Goal: Ask a question

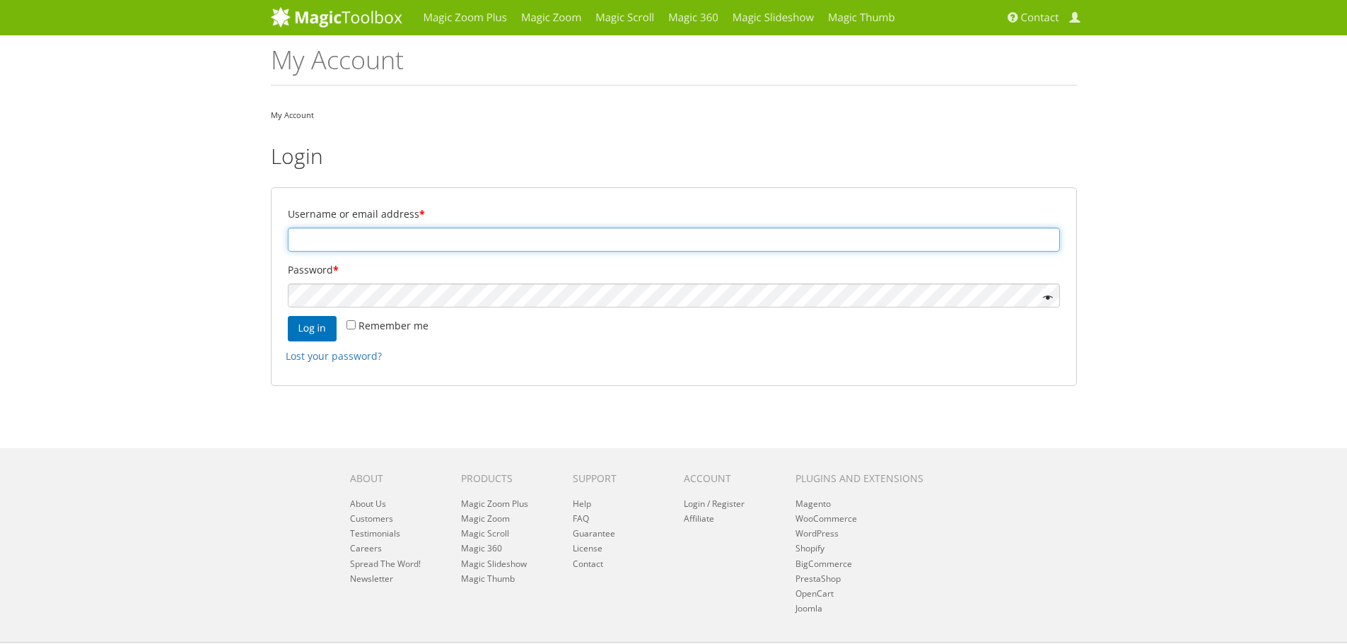
click at [363, 233] on input "Username or email address *" at bounding box center [674, 240] width 772 height 24
drag, startPoint x: 885, startPoint y: 247, endPoint x: 877, endPoint y: 245, distance: 8.3
click at [884, 247] on input "Username or email address *" at bounding box center [674, 240] width 772 height 24
type input "api@rajwadi.com"
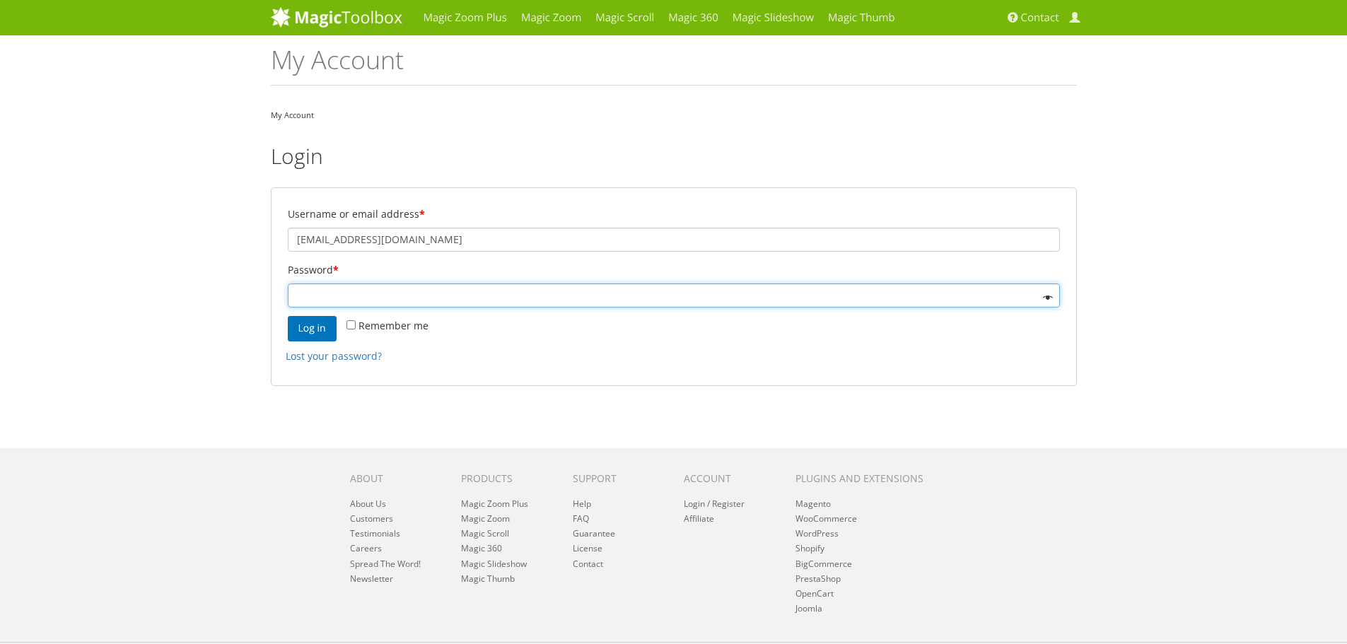
click at [288, 316] on button "Log in" at bounding box center [312, 328] width 49 height 25
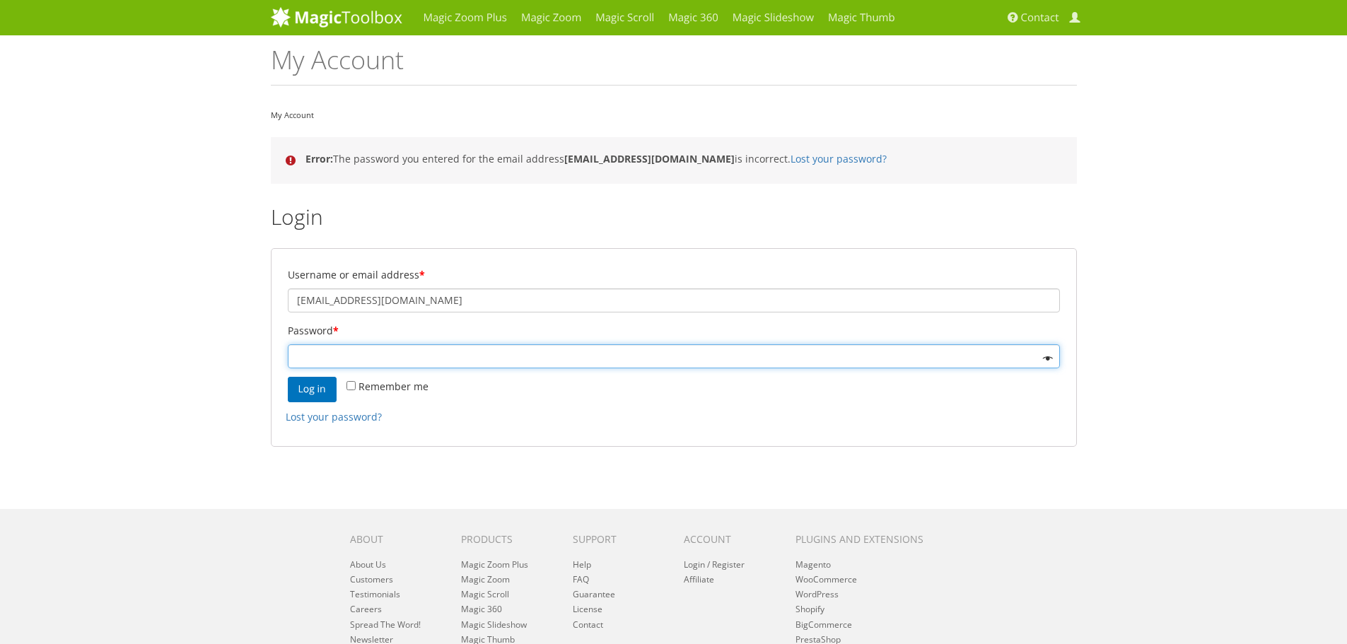
click at [288, 377] on button "Log in" at bounding box center [312, 389] width 49 height 25
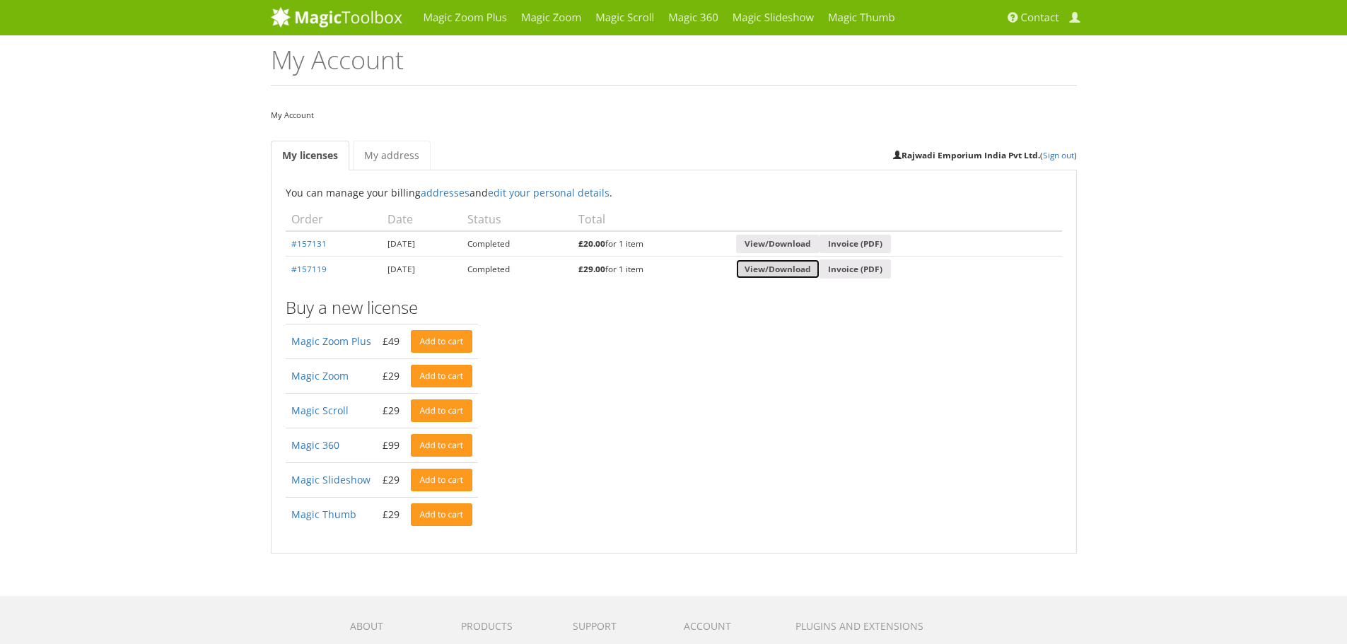
click at [791, 271] on link "View/Download" at bounding box center [777, 268] width 83 height 19
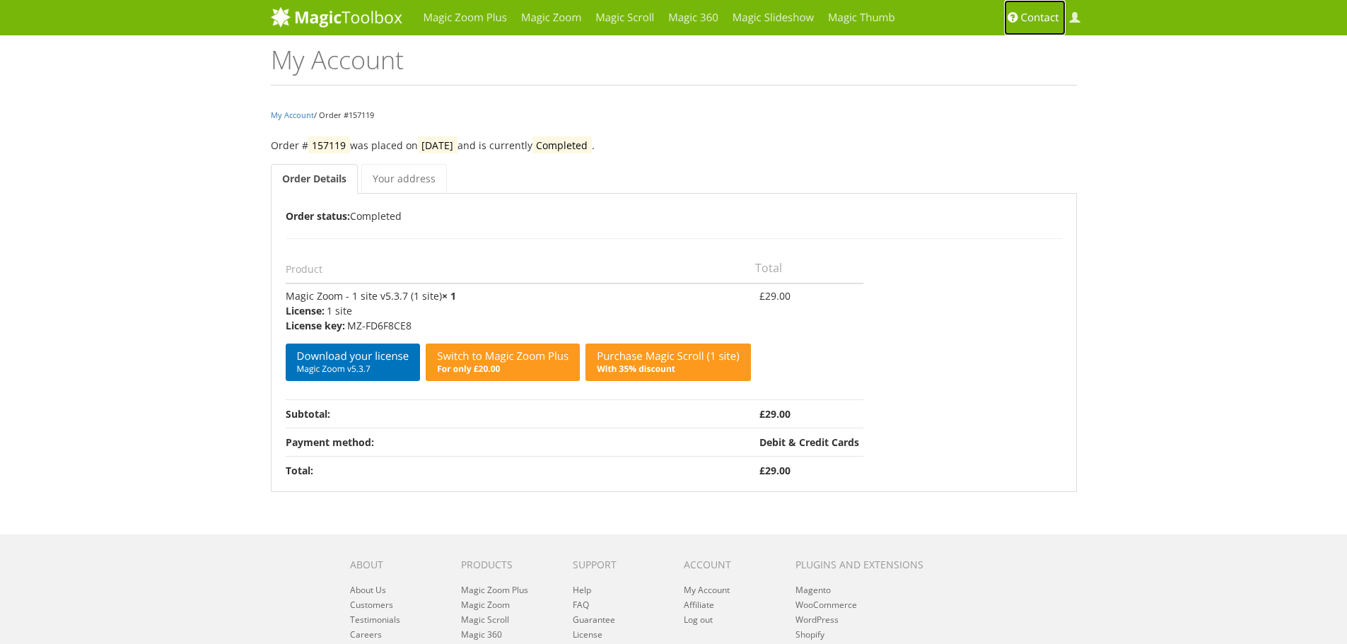
click at [1025, 13] on span "Contact" at bounding box center [1040, 18] width 38 height 14
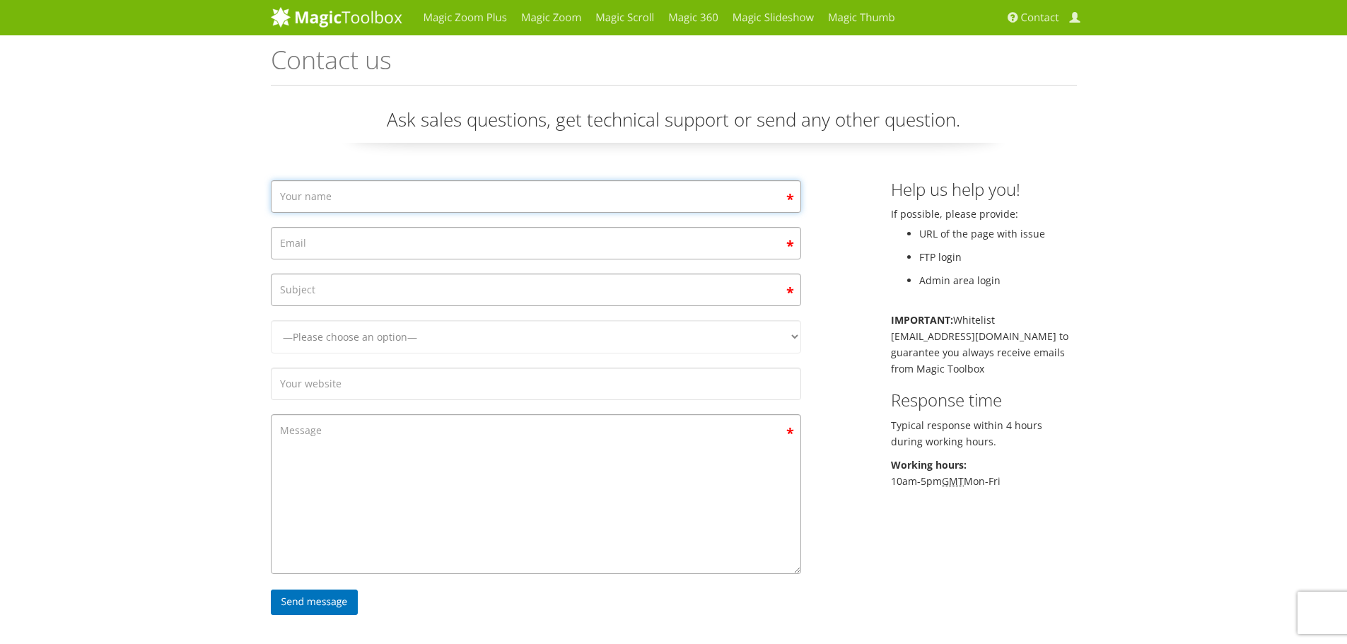
click at [358, 203] on input "Contact form" at bounding box center [536, 196] width 530 height 33
click at [432, 199] on input "Contact form" at bounding box center [536, 196] width 530 height 33
type input "[PERSON_NAME]"
type input "[EMAIL_ADDRESS][PERSON_NAME][DOMAIN_NAME]"
click at [394, 295] on input "Contact form" at bounding box center [536, 290] width 530 height 33
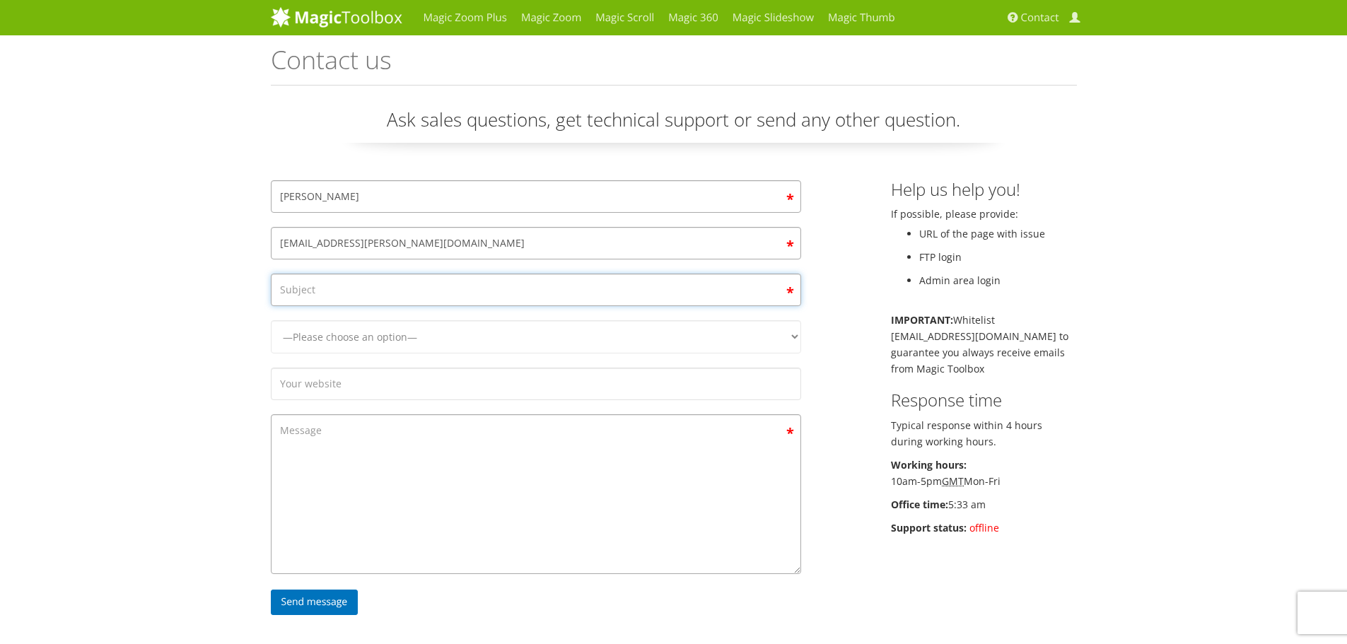
click at [568, 302] on input "Contact form" at bounding box center [536, 290] width 530 height 33
type input "Need Hyva Compatible module"
click at [446, 350] on select "—Please choose an option— Magic Zoom Magic Zoom Plus Magic Thumb Magic Slidesho…" at bounding box center [536, 336] width 530 height 33
select select "Magic Zoom Plus"
click at [271, 320] on select "—Please choose an option— Magic Zoom Magic Zoom Plus Magic Thumb Magic Slidesho…" at bounding box center [536, 336] width 530 height 33
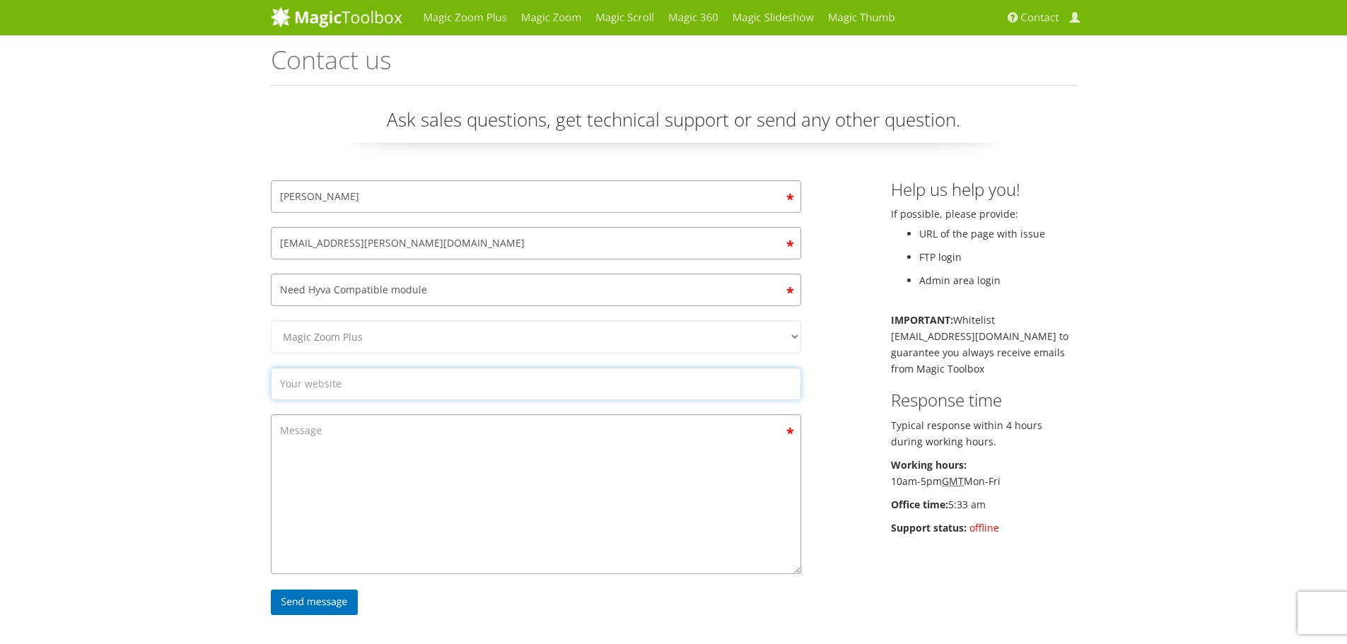
click at [360, 392] on input "Contact form" at bounding box center [536, 384] width 530 height 33
type input "rajwadi.com"
click at [390, 478] on textarea "Contact form" at bounding box center [536, 494] width 530 height 160
drag, startPoint x: 953, startPoint y: 507, endPoint x: 987, endPoint y: 507, distance: 33.9
click at [987, 507] on p "Office time: 5:33 am" at bounding box center [984, 504] width 186 height 16
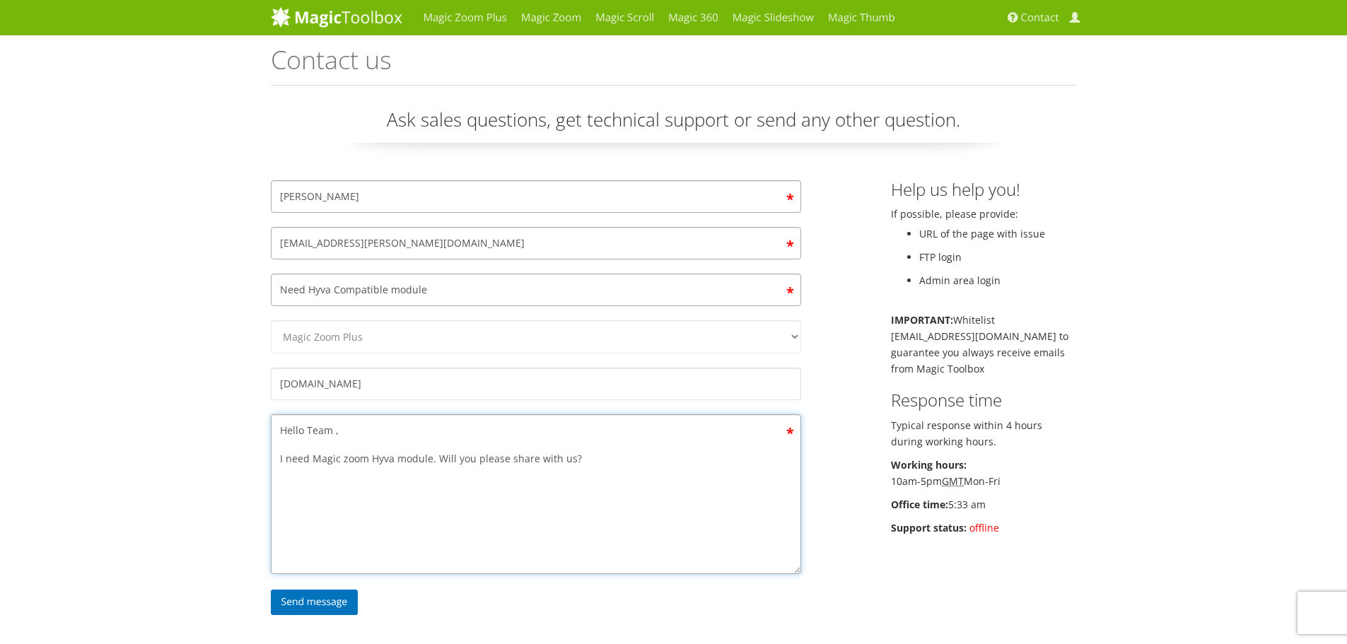
click at [687, 477] on textarea "Hello Team , I need Magic zoom Hyva module. Will you please share with us?" at bounding box center [536, 494] width 530 height 160
click at [288, 456] on textarea "Hello Team , I need the Magic zoom Hyva module. Will you please share with us? …" at bounding box center [536, 494] width 530 height 160
click at [425, 457] on textarea "Hello Team , We need the Magic Zoom Hyva module. Will you please share with us?…" at bounding box center [536, 494] width 530 height 160
click at [1077, 15] on span at bounding box center [1074, 18] width 11 height 11
click at [693, 451] on textarea "Hello Team , We need the Magic Zoom Plus Hyva compatible module. Will you pleas…" at bounding box center [536, 494] width 530 height 160
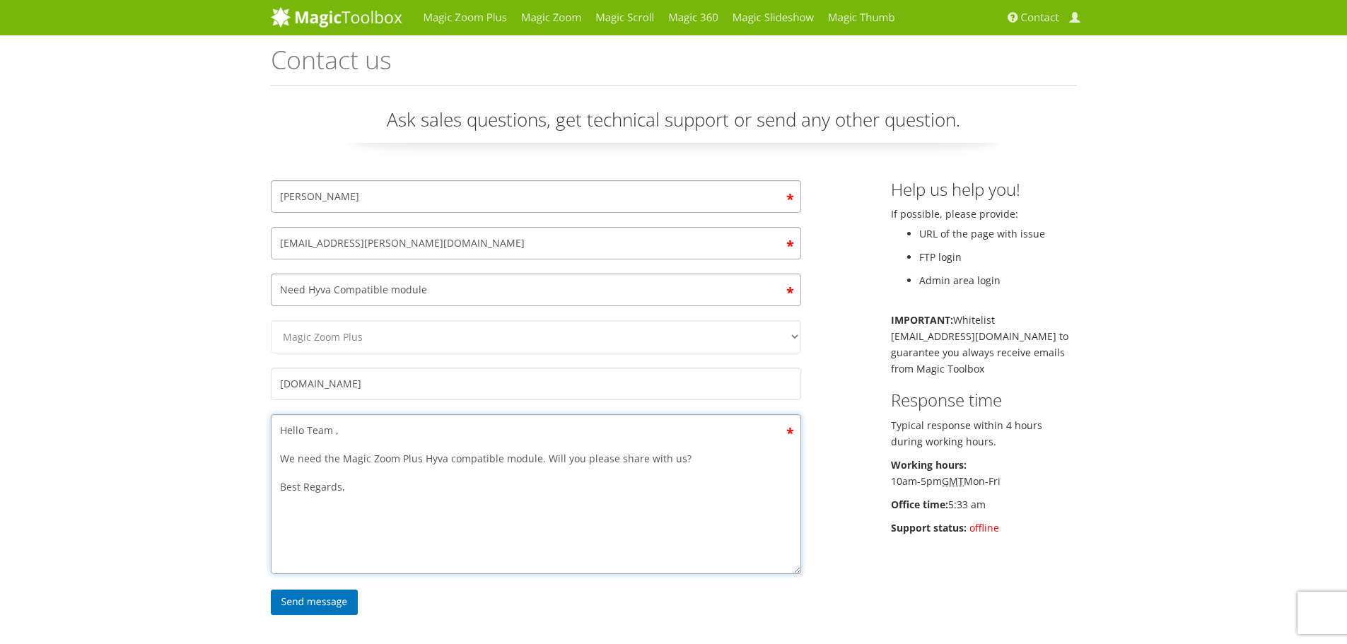
click at [725, 467] on textarea "Hello Team , We need the Magic Zoom Plus Hyva compatible module. Will you pleas…" at bounding box center [536, 494] width 530 height 160
click at [725, 460] on textarea "Hello Team , We need the Magic Zoom Plus Hyva compatible module. Will you pleas…" at bounding box center [536, 494] width 530 height 160
paste textarea "#157119"
type textarea "Hello Team, We need the Magic Zoom Plus Hyva compatible module. Will you please…"
click at [306, 607] on input "Send message" at bounding box center [315, 602] width 88 height 25
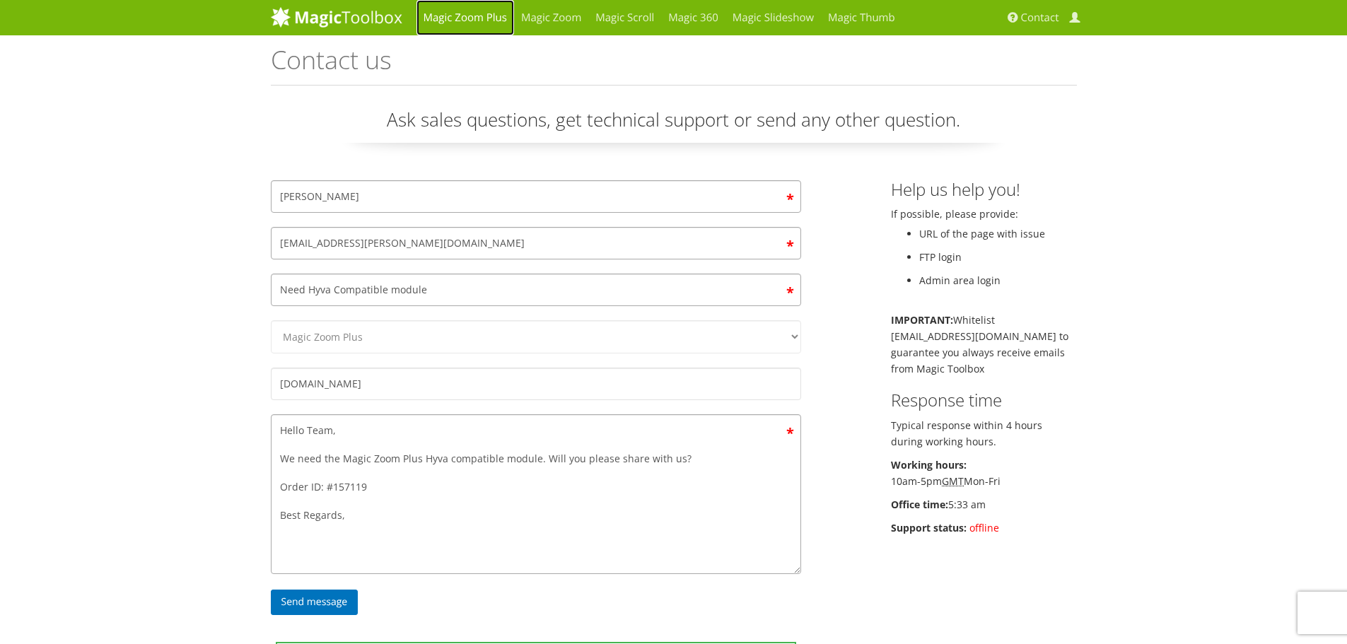
click at [469, 15] on link "Magic Zoom Plus" at bounding box center [465, 17] width 98 height 35
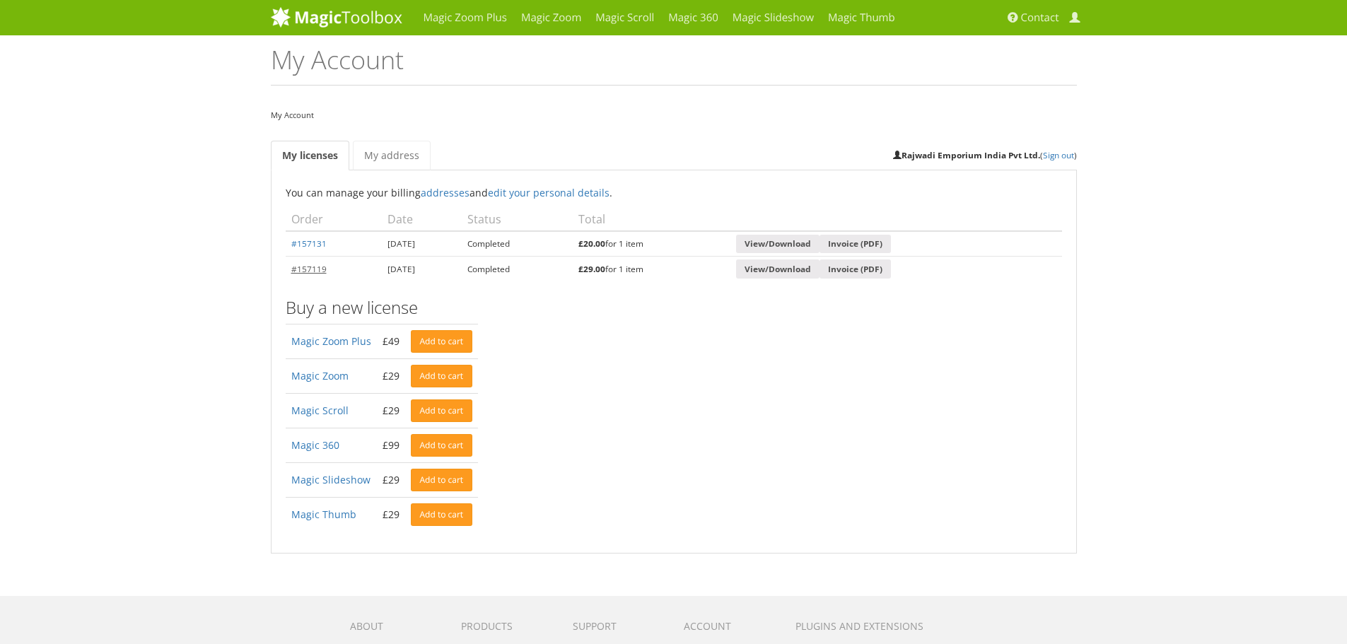
drag, startPoint x: 347, startPoint y: 266, endPoint x: 292, endPoint y: 267, distance: 55.2
click at [292, 267] on td "#157119" at bounding box center [334, 268] width 96 height 25
copy link "#157119"
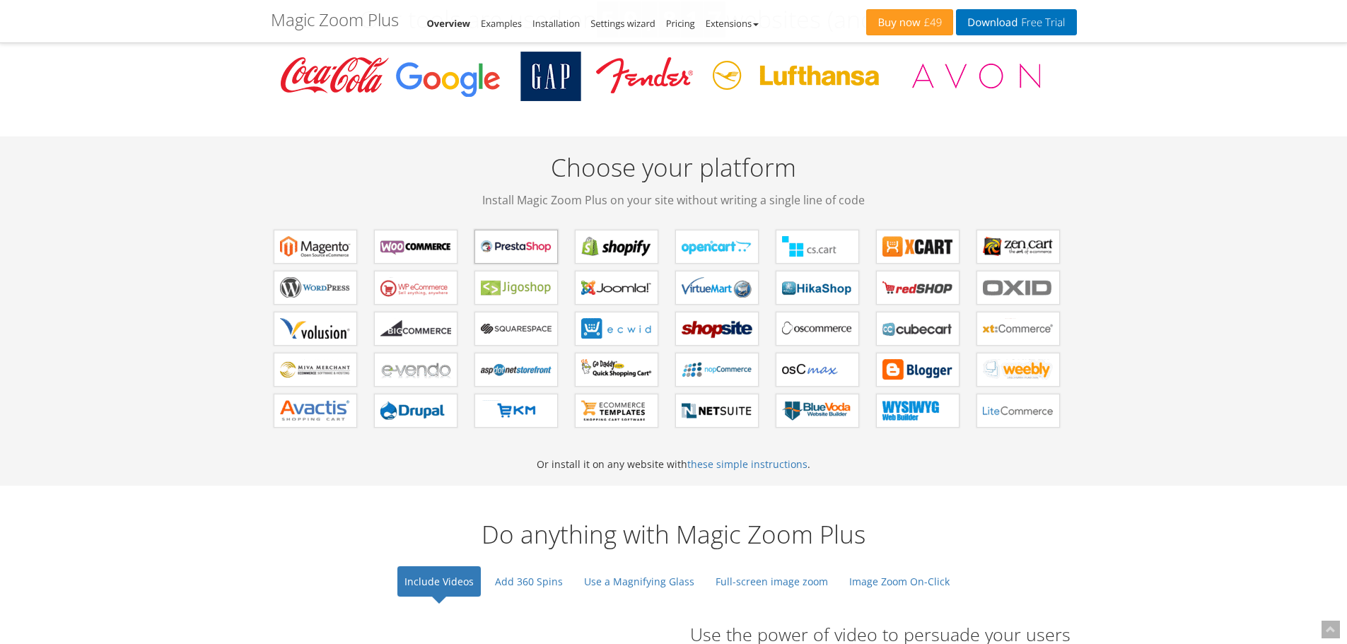
scroll to position [566, 0]
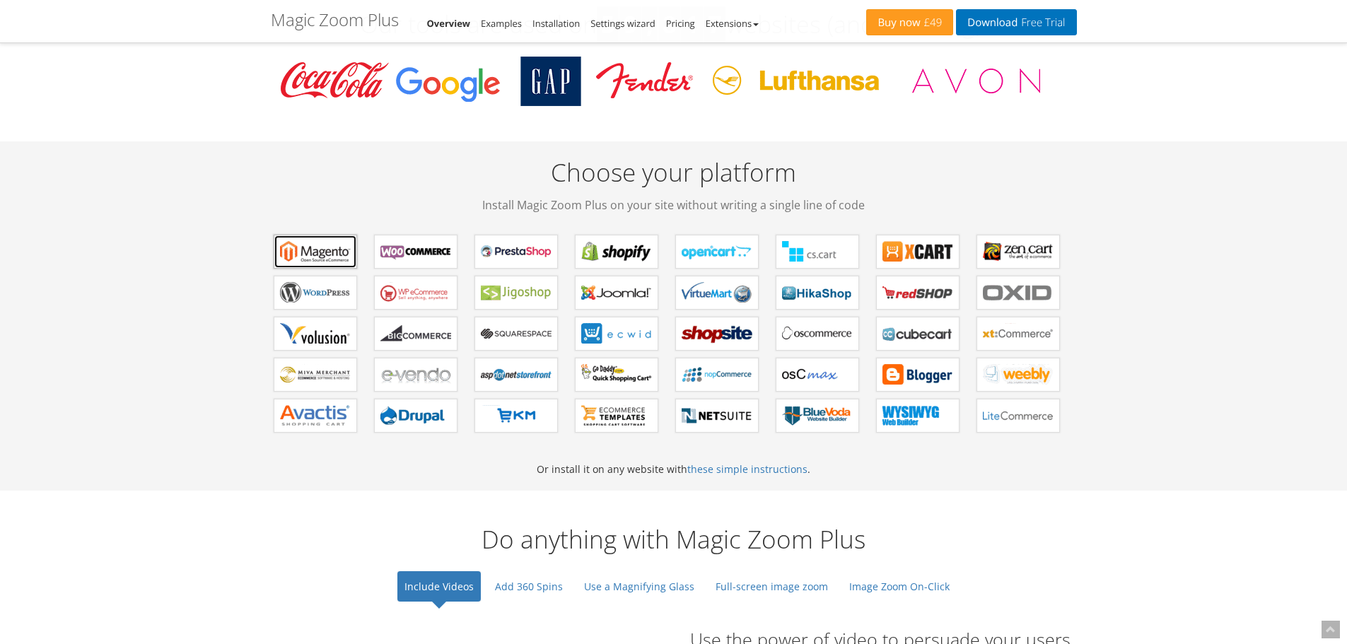
click at [325, 257] on b "Magic Zoom Plus for Magento" at bounding box center [315, 251] width 71 height 21
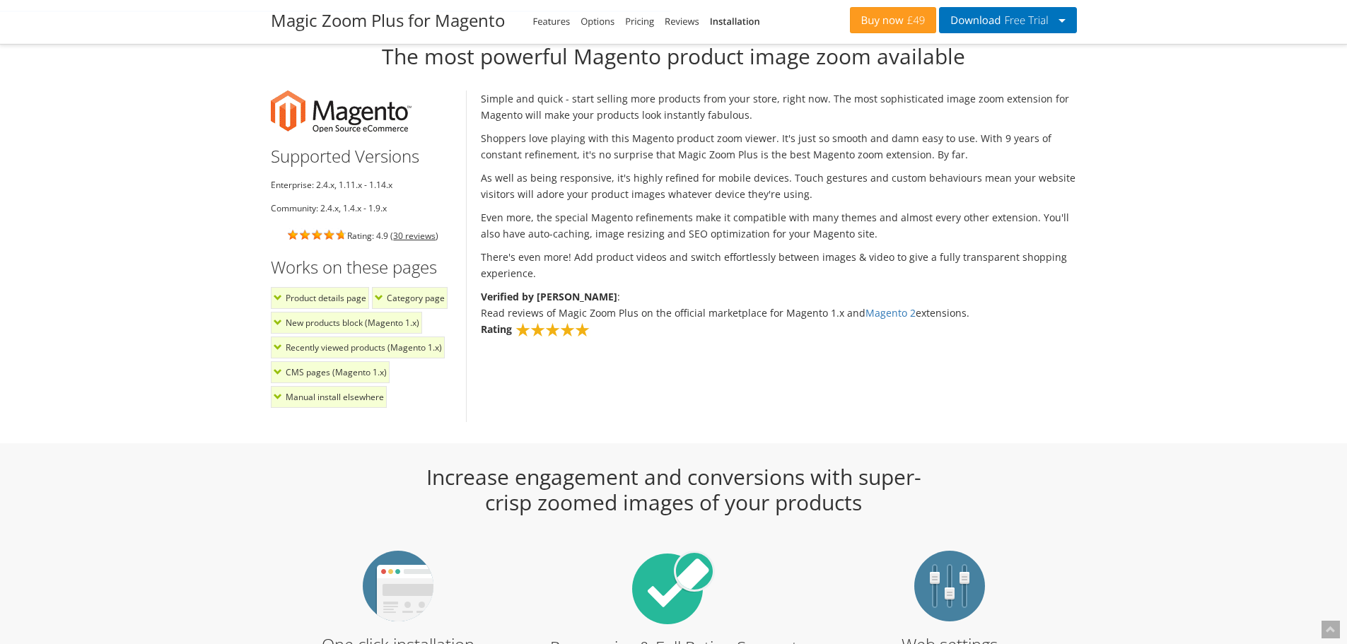
scroll to position [1131, 0]
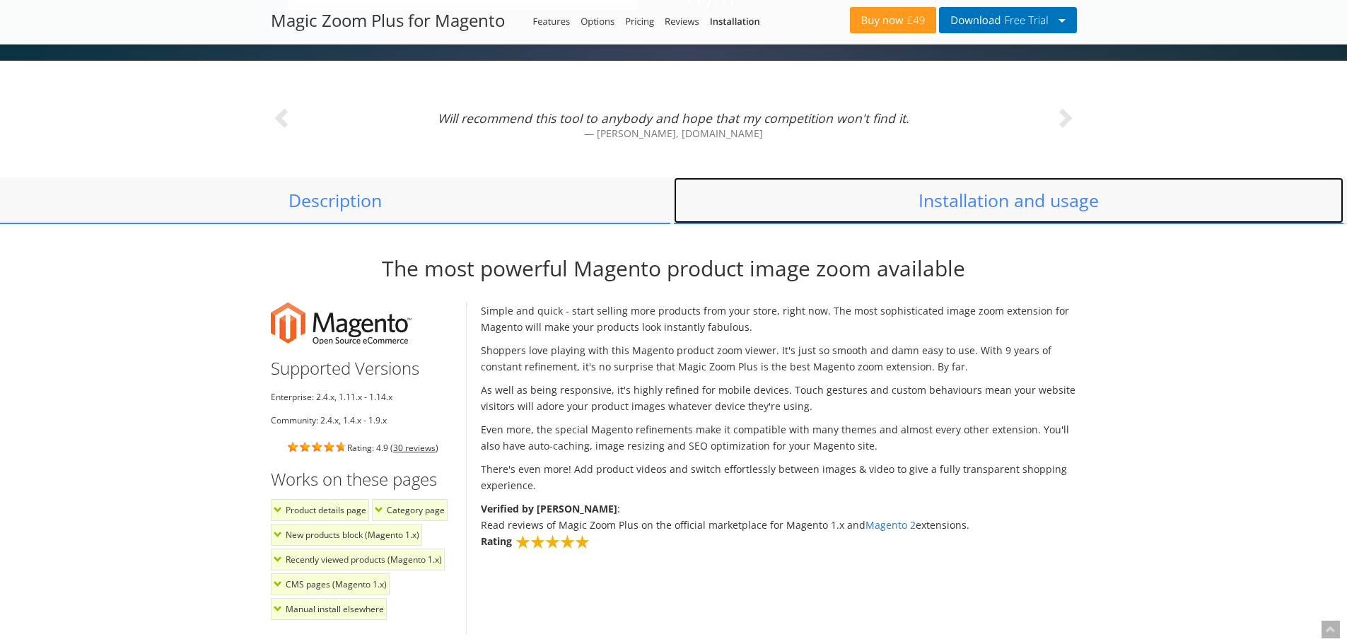
click at [1032, 201] on link "Installation and usage" at bounding box center [1009, 200] width 670 height 47
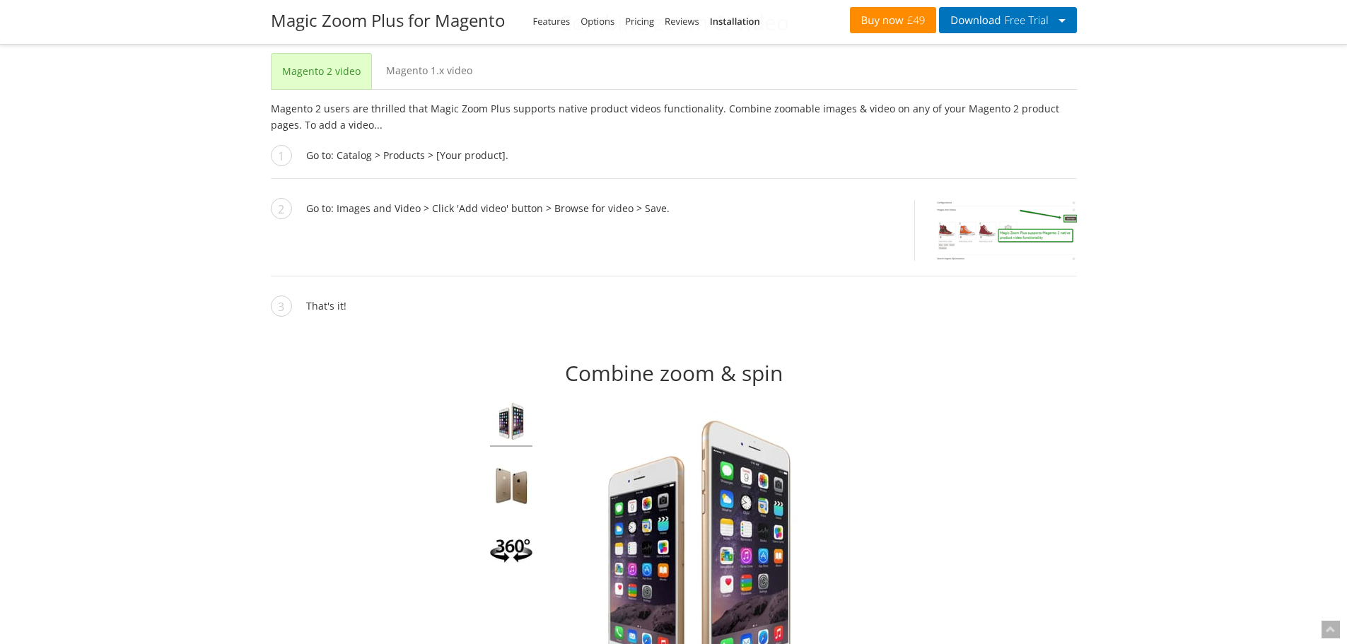
scroll to position [6667, 0]
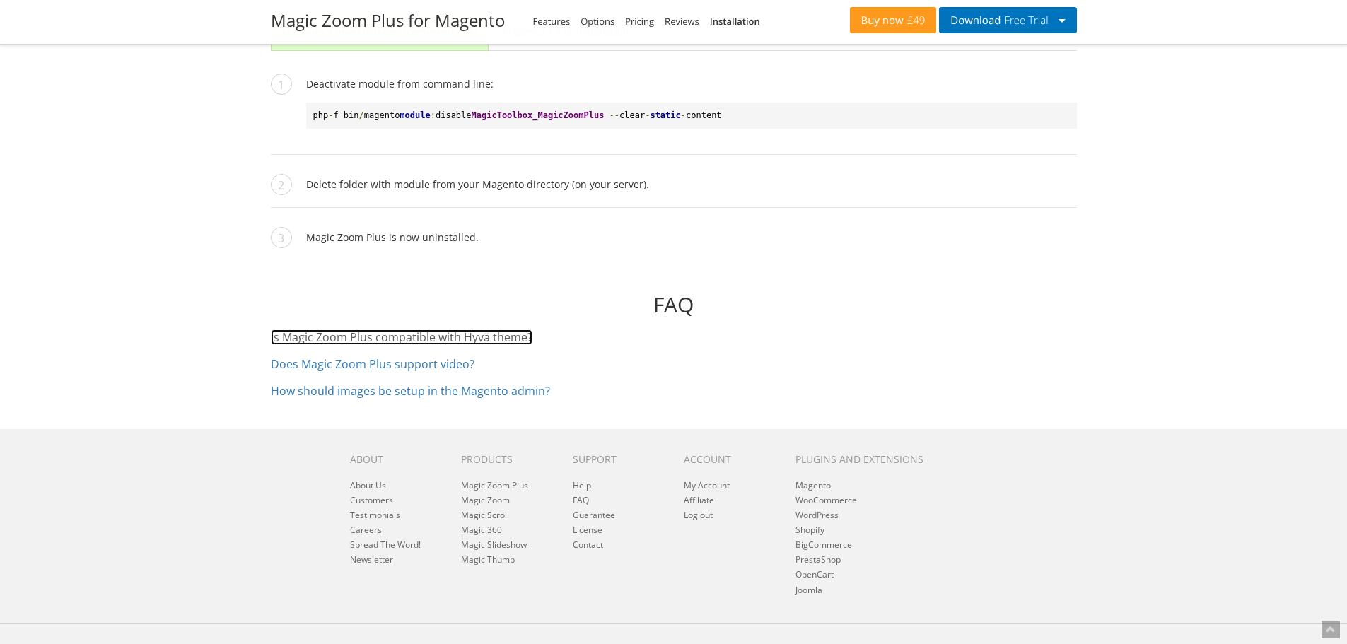
drag, startPoint x: 385, startPoint y: 320, endPoint x: 418, endPoint y: 322, distance: 32.6
click at [385, 329] on link "Is Magic Zoom Plus compatible with Hyvä theme?" at bounding box center [402, 337] width 262 height 16
